Goal: Communication & Community: Share content

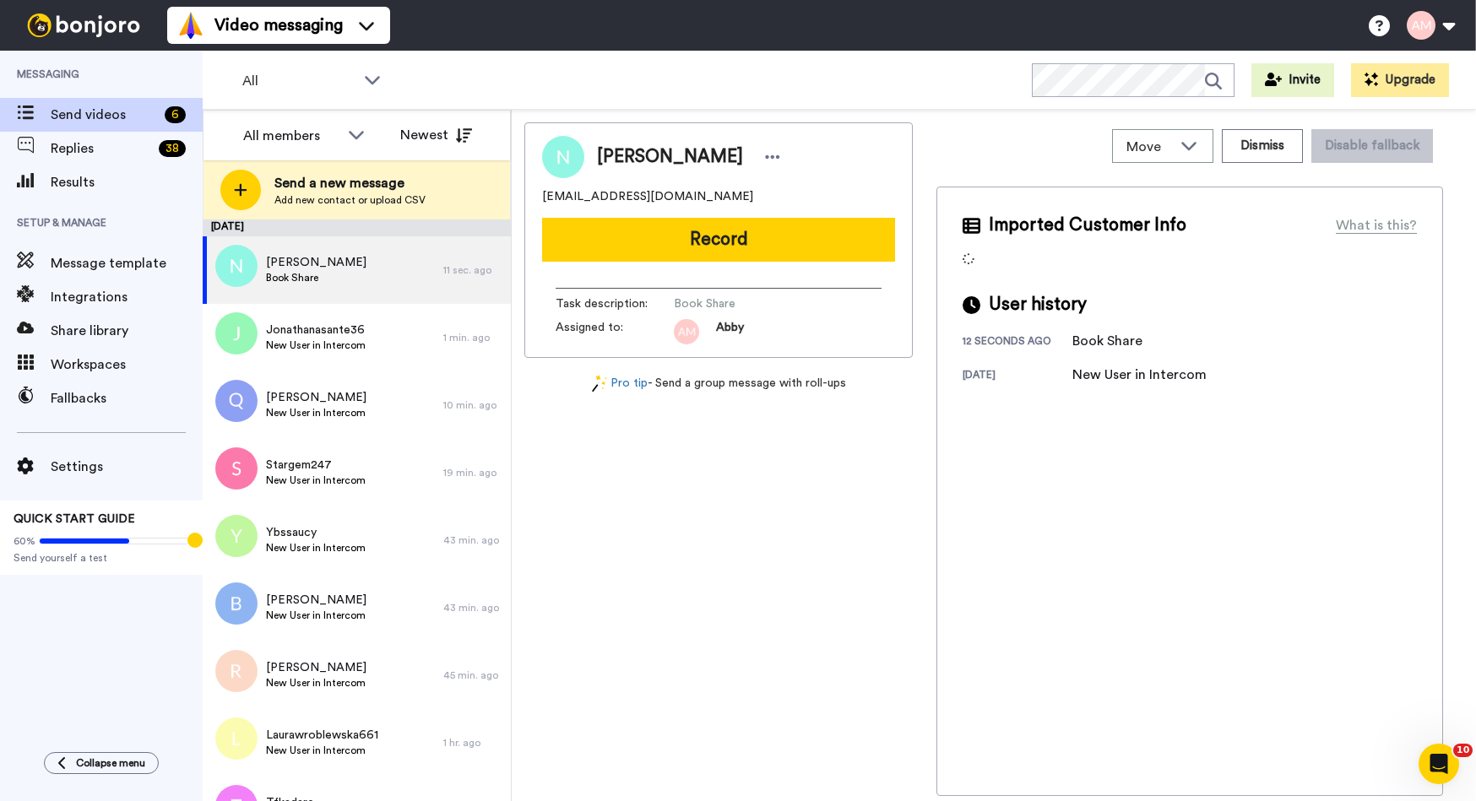
click at [708, 234] on button "Record" at bounding box center [718, 240] width 353 height 44
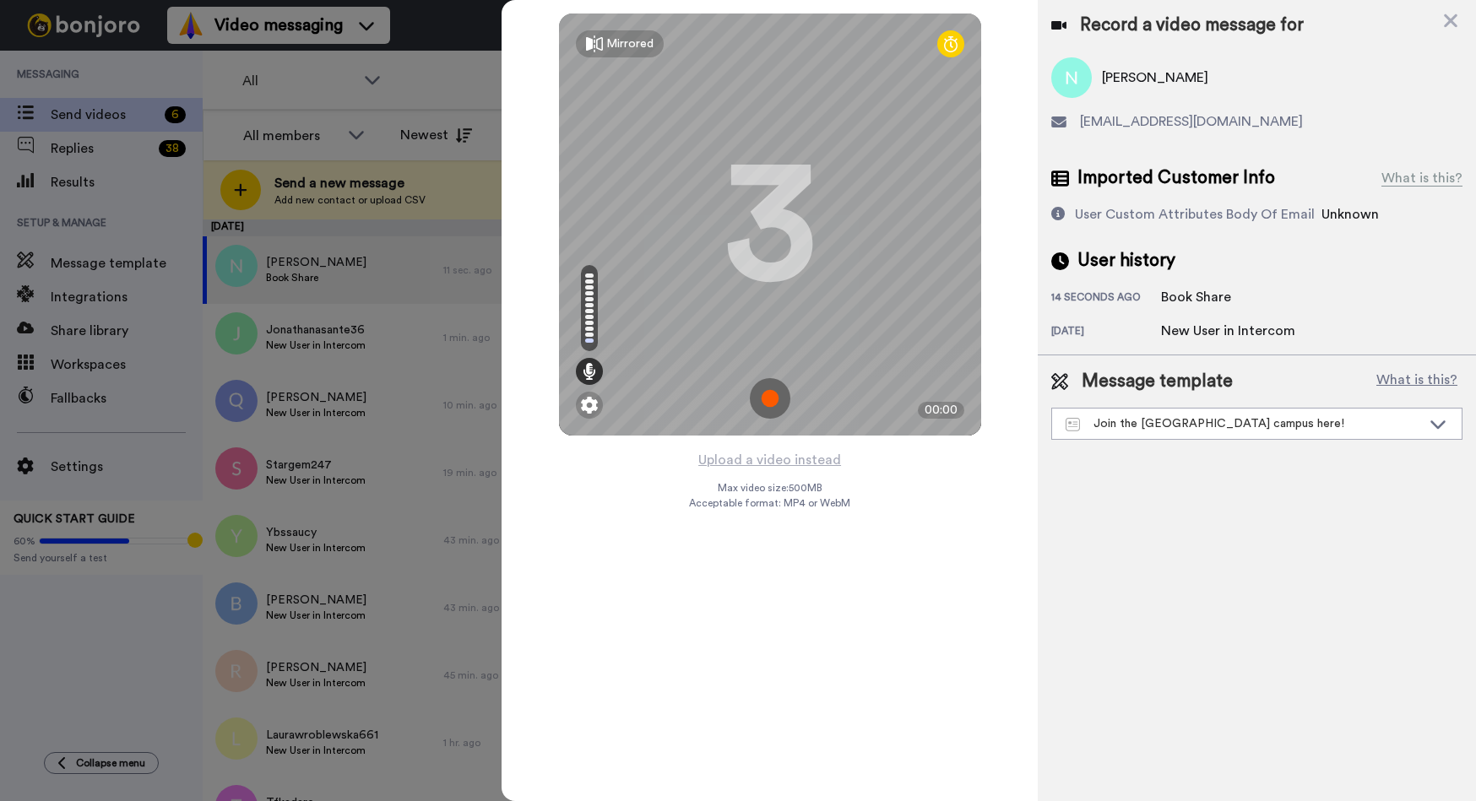
click at [767, 401] on img at bounding box center [770, 398] width 41 height 41
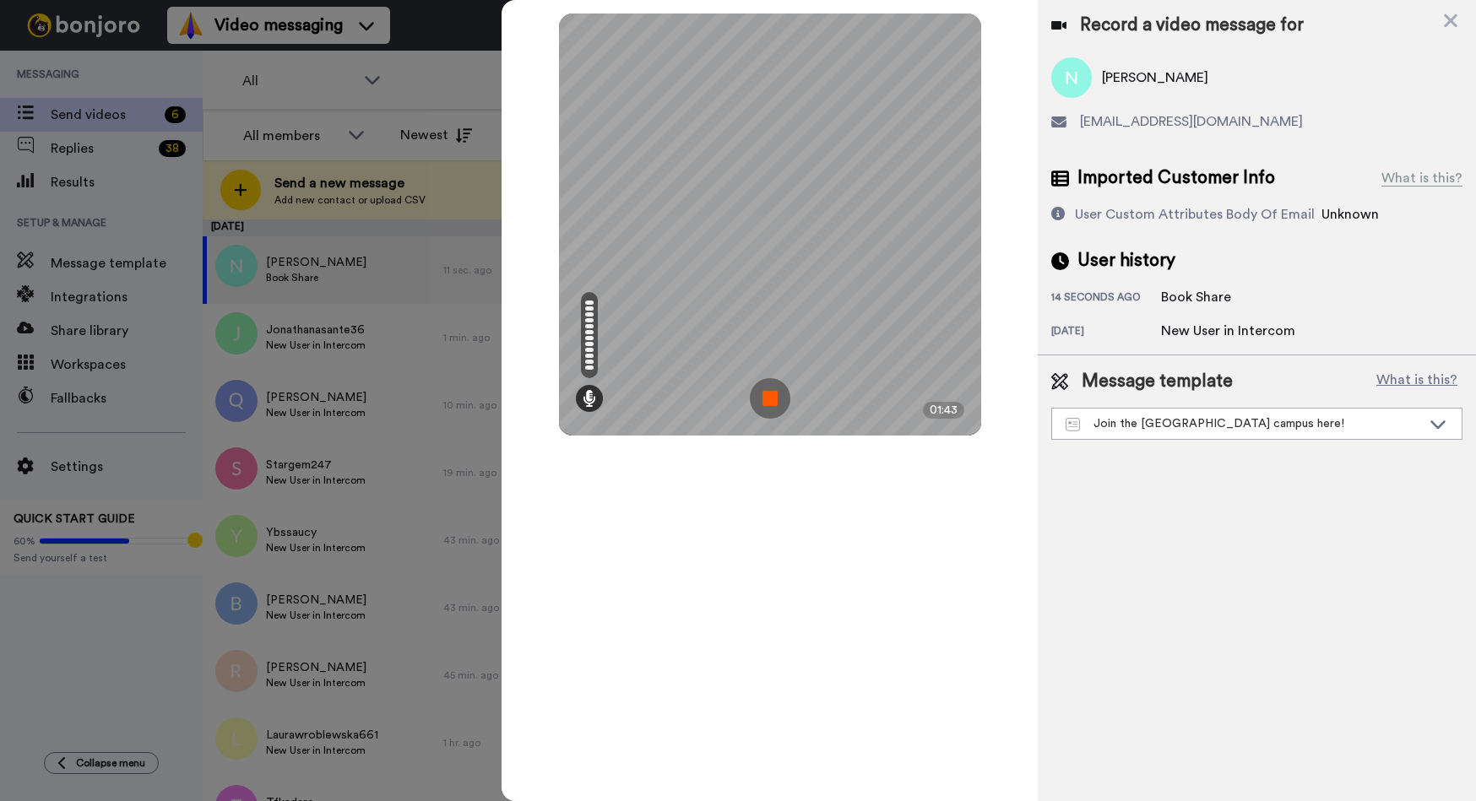
click at [764, 395] on img at bounding box center [770, 398] width 41 height 41
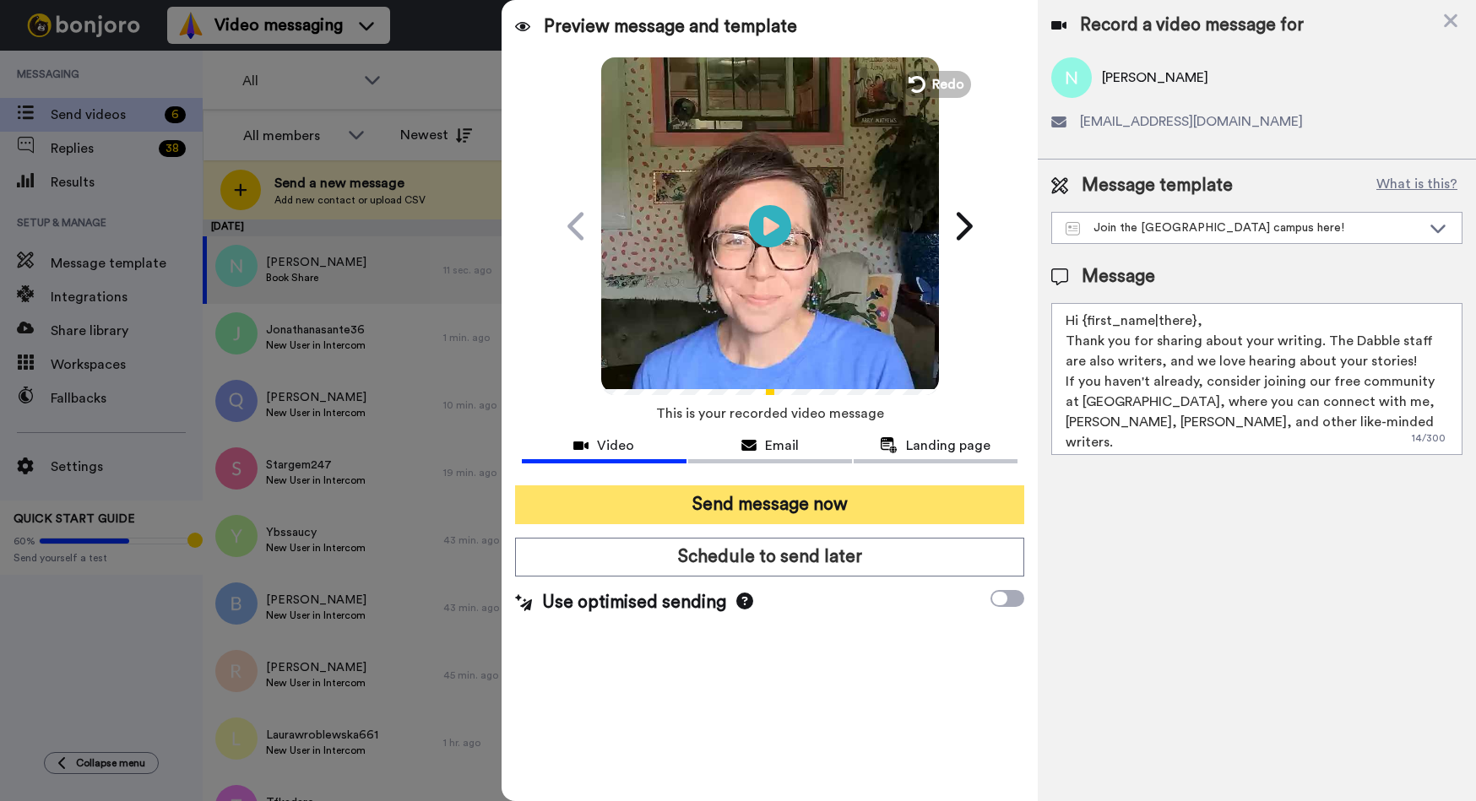
click at [727, 504] on button "Send message now" at bounding box center [769, 504] width 509 height 39
